Goal: Check status: Check status

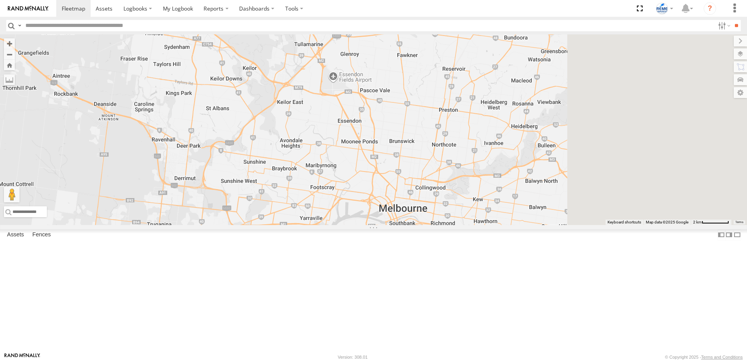
drag, startPoint x: 526, startPoint y: 299, endPoint x: 417, endPoint y: 320, distance: 110.7
click at [418, 225] on div "[PERSON_NAME] BVX766 - 353635113521492" at bounding box center [373, 129] width 747 height 191
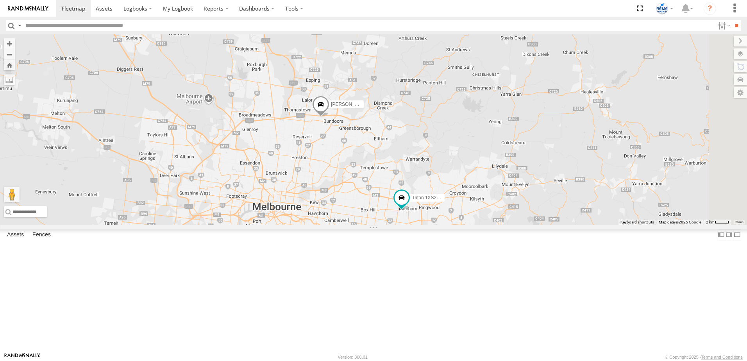
drag, startPoint x: 527, startPoint y: 199, endPoint x: 440, endPoint y: 211, distance: 88.5
click at [440, 211] on div "[PERSON_NAME] BVX766 - 353635113521492 [PERSON_NAME] 1UL6FF - - 353635113547034…" at bounding box center [373, 129] width 747 height 191
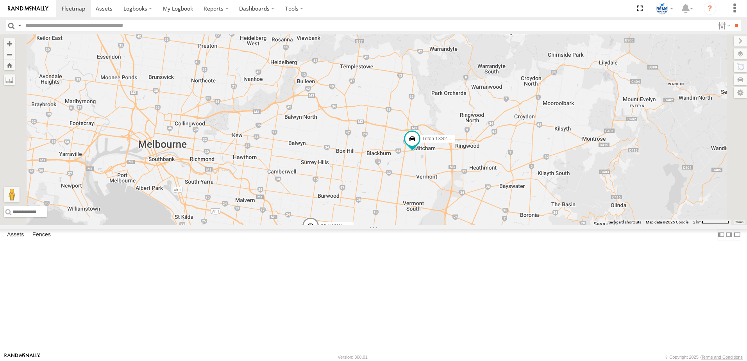
drag, startPoint x: 400, startPoint y: 281, endPoint x: 398, endPoint y: 194, distance: 88.0
click at [398, 194] on div "[PERSON_NAME] BVX766 - 353635113521492 [PERSON_NAME] 1UL6FF - - 353635113547034…" at bounding box center [373, 129] width 747 height 191
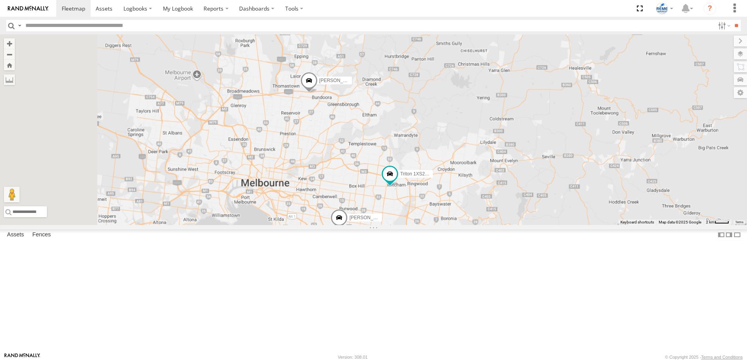
drag, startPoint x: 330, startPoint y: 240, endPoint x: 387, endPoint y: 271, distance: 65.4
click at [387, 225] on div "[PERSON_NAME] BVX766 - 353635113521492 [PERSON_NAME] 1UL6FF - - 353635113547034…" at bounding box center [373, 129] width 747 height 191
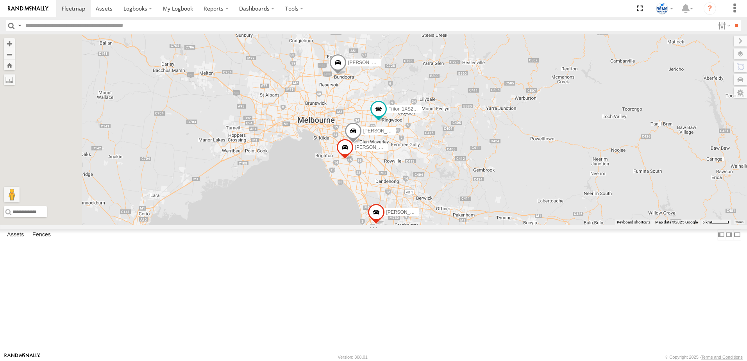
drag, startPoint x: 331, startPoint y: 232, endPoint x: 388, endPoint y: 178, distance: 78.2
click at [388, 178] on div "[PERSON_NAME] BVX766 - 353635113521492 [PERSON_NAME] 1UL6FF - - 353635113547034…" at bounding box center [373, 129] width 747 height 191
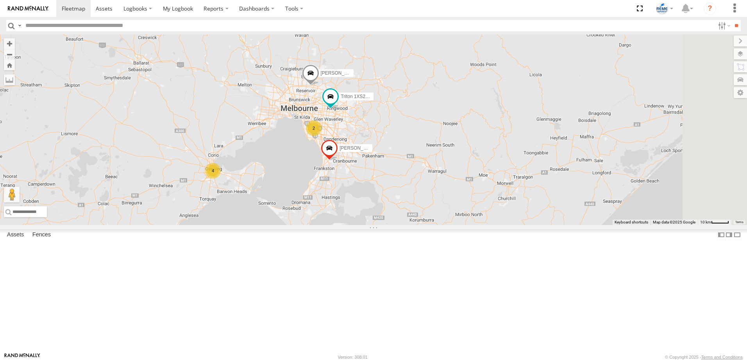
drag, startPoint x: 476, startPoint y: 190, endPoint x: 388, endPoint y: 215, distance: 90.9
click at [388, 215] on div "[PERSON_NAME] BVX766 - 353635113521492 Triton 1XS2KR - 353635119998702 [PERSON_…" at bounding box center [373, 129] width 747 height 191
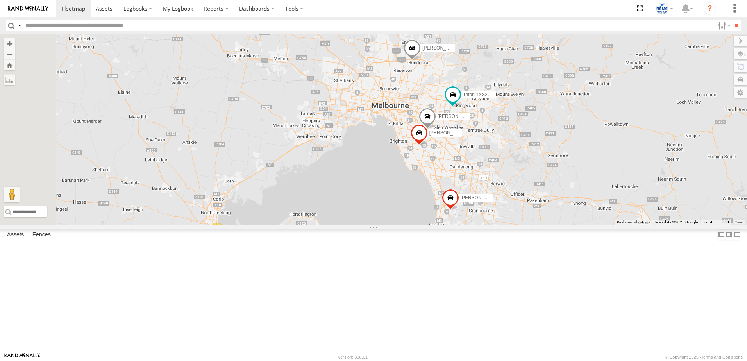
drag, startPoint x: 388, startPoint y: 215, endPoint x: 471, endPoint y: 255, distance: 92.1
click at [471, 225] on div "[PERSON_NAME] BVX766 - 353635113521492 Triton 1XS2KR - 353635119998702 [PERSON_…" at bounding box center [373, 129] width 747 height 191
drag, startPoint x: 317, startPoint y: 300, endPoint x: 421, endPoint y: 327, distance: 107.3
click at [421, 225] on div "[PERSON_NAME] BVX766 - 353635113521492 Triton 1XS2KR - 353635119998702 [PERSON_…" at bounding box center [373, 129] width 747 height 191
click at [225, 239] on div "3" at bounding box center [218, 232] width 16 height 16
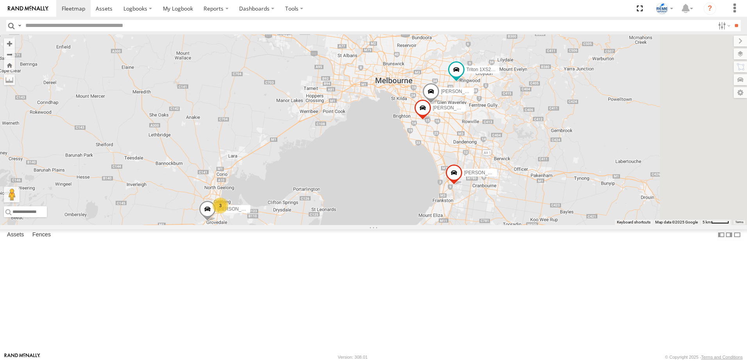
drag, startPoint x: 617, startPoint y: 228, endPoint x: 479, endPoint y: 269, distance: 143.5
click at [479, 225] on div "[PERSON_NAME] BVX766 - 353635113521492 Triton 1XS2KR - 353635119998702 [PERSON_…" at bounding box center [373, 129] width 747 height 191
click at [323, 225] on div "[PERSON_NAME] BVX766 - 353635113521492 Triton 1XS2KR - 353635119998702 [PERSON_…" at bounding box center [373, 129] width 747 height 191
click at [226, 216] on div "3" at bounding box center [218, 208] width 16 height 16
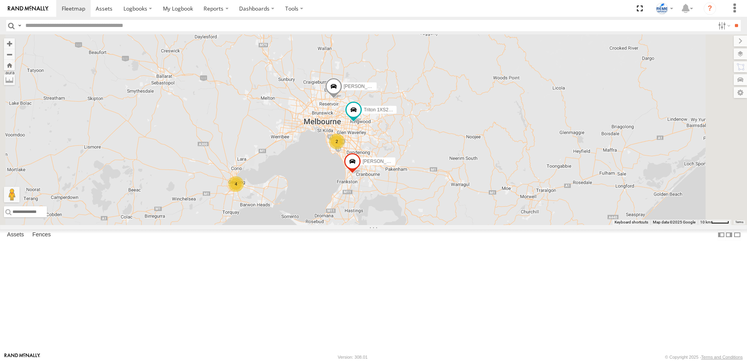
drag, startPoint x: 489, startPoint y: 236, endPoint x: 417, endPoint y: 253, distance: 74.0
click at [417, 225] on div "[PERSON_NAME] BVX766 - 353635113521492 Triton 1XS2KR - 353635119998702 [PERSON_…" at bounding box center [373, 129] width 747 height 191
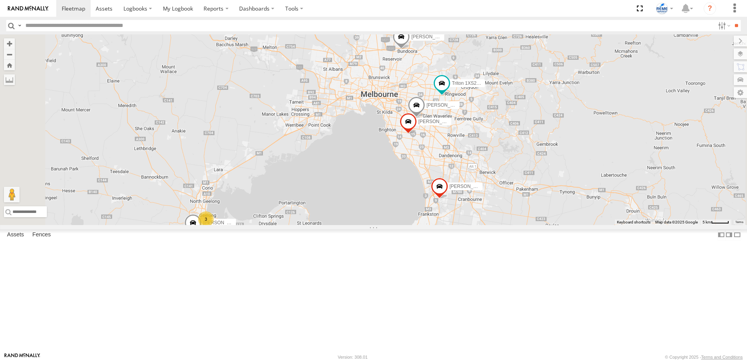
drag, startPoint x: 414, startPoint y: 251, endPoint x: 480, endPoint y: 283, distance: 73.3
click at [480, 225] on div "[PERSON_NAME] BVX766 - 353635113521492 Triton 1XS2KR - 353635119998702 [PERSON_…" at bounding box center [373, 129] width 747 height 191
